Goal: Find contact information: Find contact information

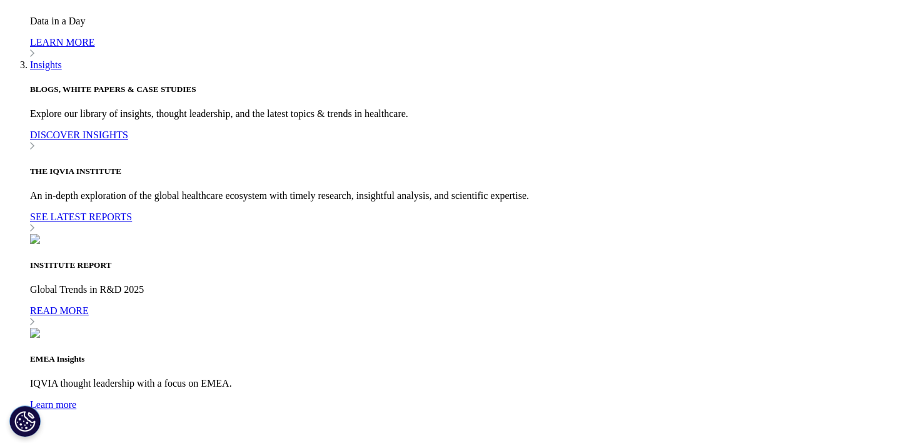
click at [638, 316] on link "Contact Us" at bounding box center [638, 323] width 52 height 14
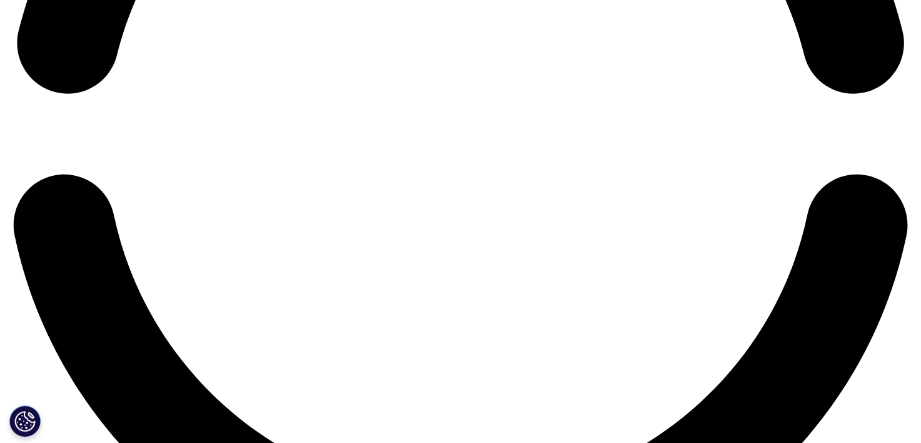
scroll to position [2161, 0]
